Goal: Information Seeking & Learning: Learn about a topic

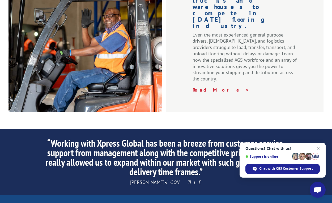
scroll to position [743, 0]
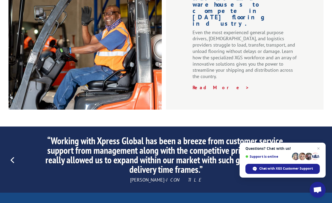
click at [319, 154] on link "Next" at bounding box center [319, 160] width 13 height 13
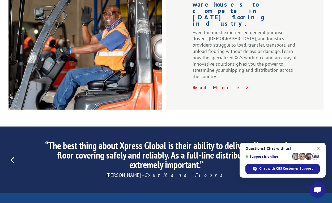
click at [319, 154] on link "Next" at bounding box center [319, 160] width 13 height 13
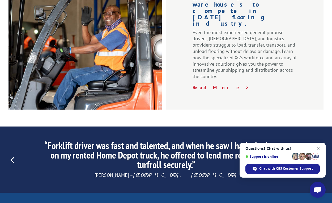
click at [319, 154] on link "Next" at bounding box center [319, 160] width 13 height 13
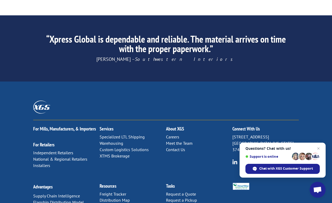
scroll to position [856, 0]
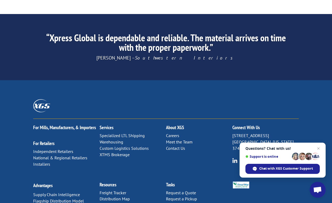
click at [190, 140] on link "Meet the Team" at bounding box center [179, 142] width 27 height 5
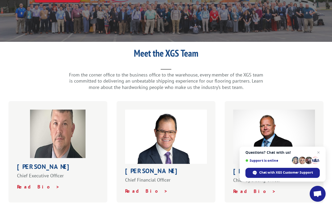
scroll to position [133, 0]
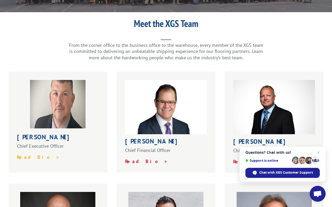
click at [32, 154] on strong "Read Bio >" at bounding box center [38, 157] width 43 height 6
drag, startPoint x: 219, startPoint y: 207, endPoint x: 179, endPoint y: 167, distance: 57.2
click at [138, 159] on strong "Read Bio >" at bounding box center [146, 162] width 43 height 6
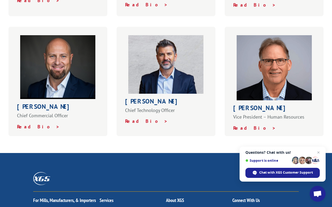
scroll to position [292, 0]
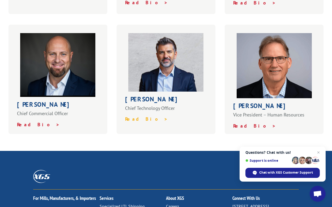
click at [133, 116] on strong "Read Bio >" at bounding box center [146, 119] width 43 height 6
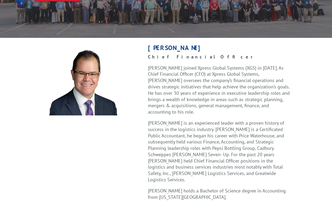
scroll to position [133, 0]
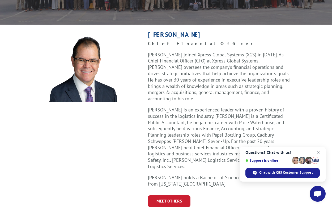
click at [313, 87] on div "Roger Silva Chief Financial Officer Roger joined Xpress Global Systems (XGS) in…" at bounding box center [166, 119] width 332 height 176
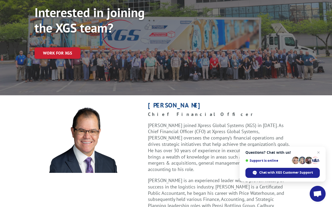
scroll to position [53, 0]
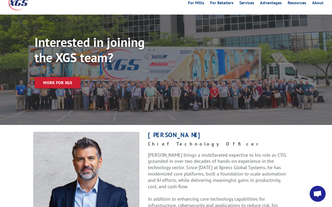
scroll to position [27, 0]
